Goal: Find specific page/section: Find specific page/section

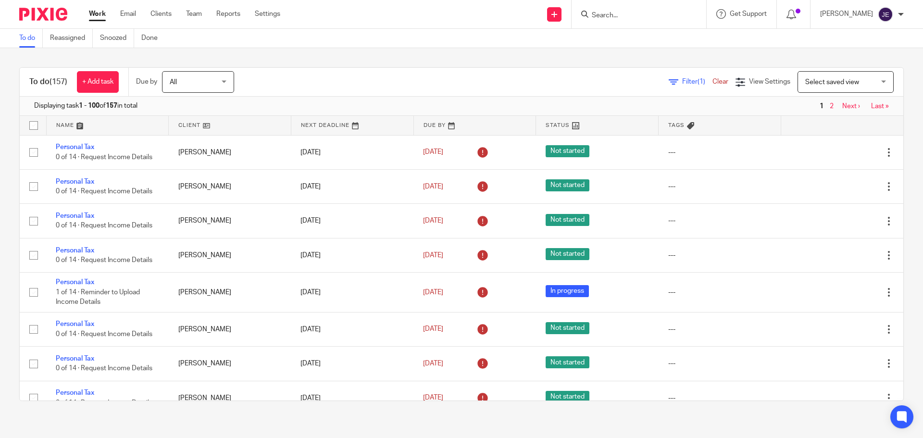
click at [682, 82] on span "Filter (1)" at bounding box center [697, 81] width 30 height 7
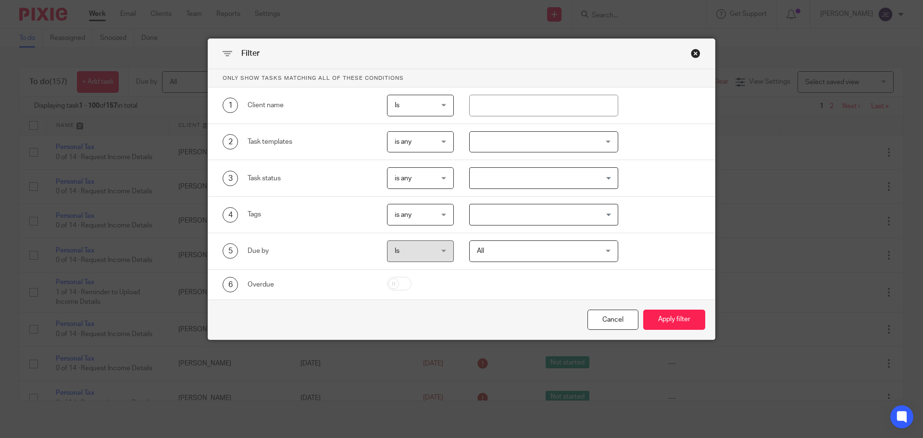
click at [491, 149] on div at bounding box center [543, 142] width 149 height 22
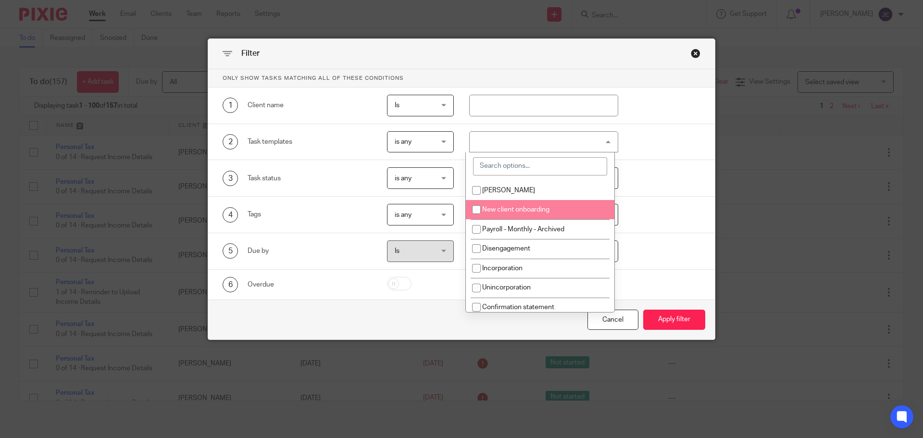
click at [503, 210] on span "New client onboarding" at bounding box center [515, 209] width 67 height 7
checkbox input "true"
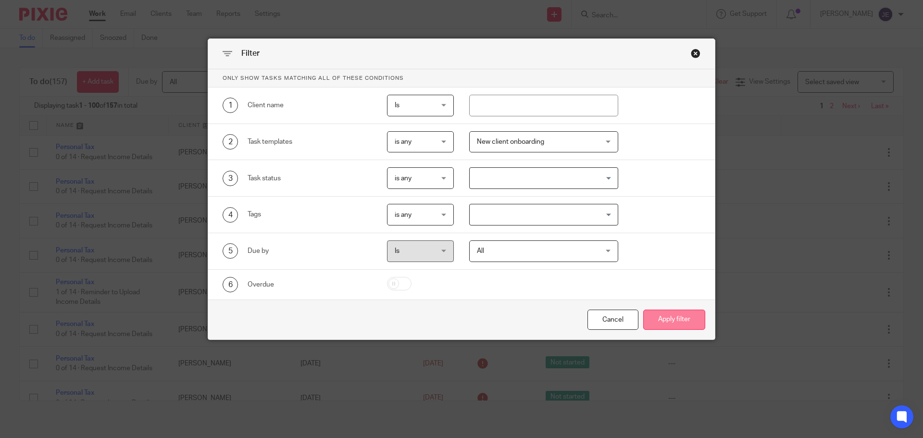
click at [684, 320] on button "Apply filter" at bounding box center [674, 320] width 62 height 21
